Goal: Navigation & Orientation: Go to known website

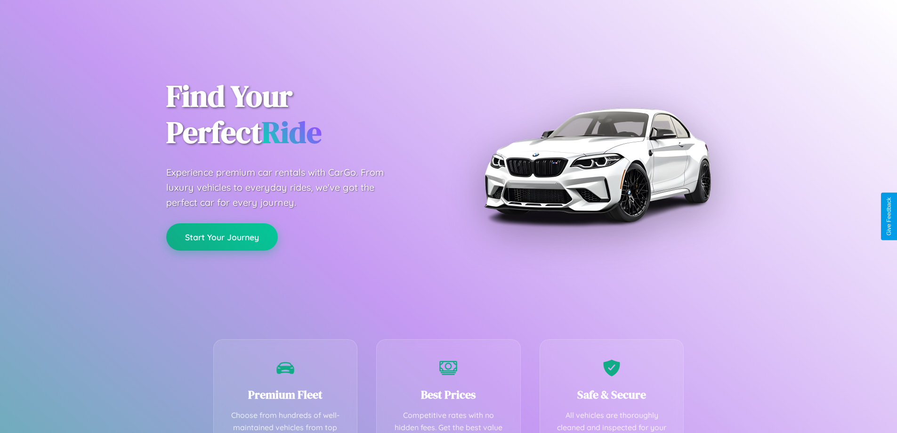
click at [222, 237] on button "Start Your Journey" at bounding box center [222, 236] width 112 height 27
click at [222, 236] on button "Start Your Journey" at bounding box center [222, 236] width 112 height 27
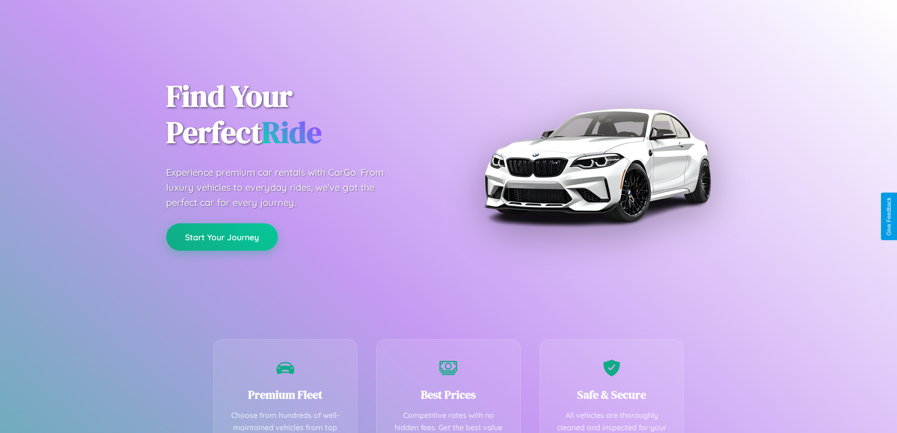
click at [222, 236] on button "Start Your Journey" at bounding box center [222, 236] width 112 height 27
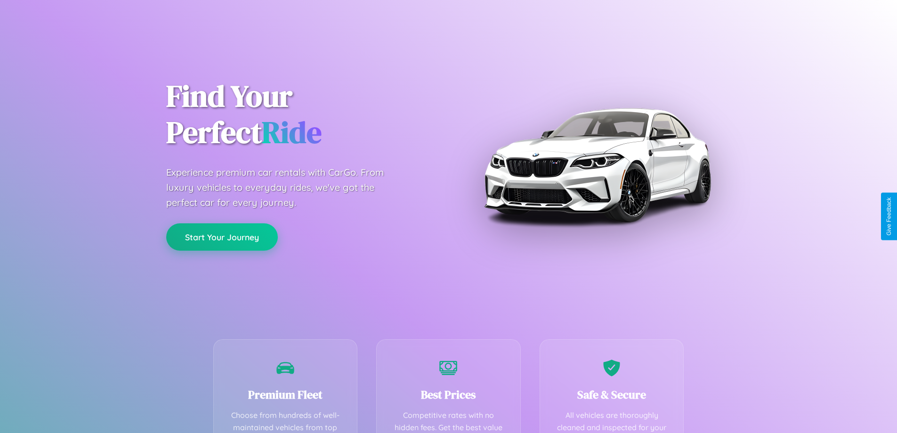
click at [222, 236] on button "Start Your Journey" at bounding box center [222, 236] width 112 height 27
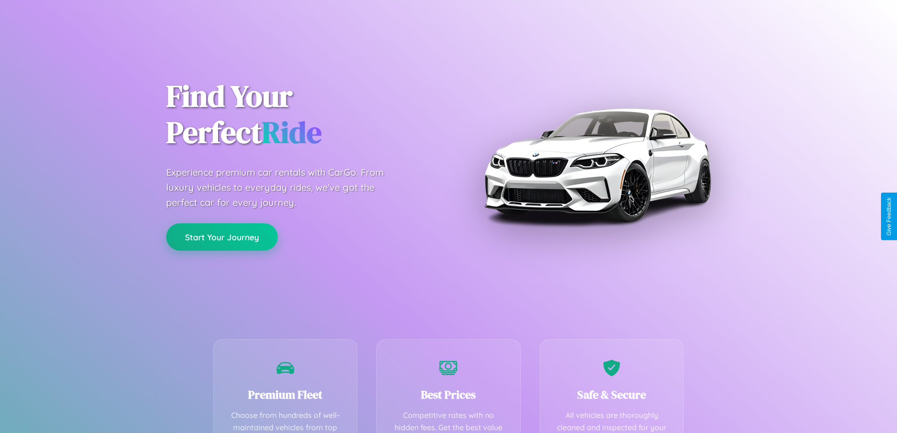
click at [222, 236] on button "Start Your Journey" at bounding box center [222, 236] width 112 height 27
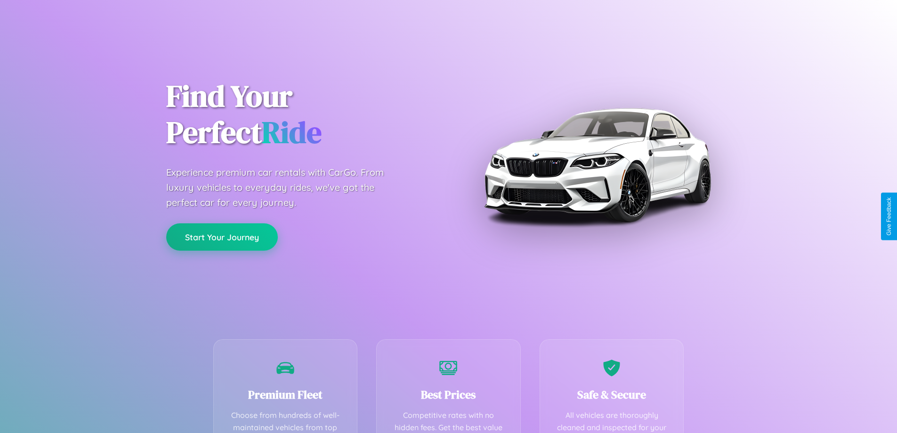
click at [222, 236] on button "Start Your Journey" at bounding box center [222, 236] width 112 height 27
